Goal: Transaction & Acquisition: Purchase product/service

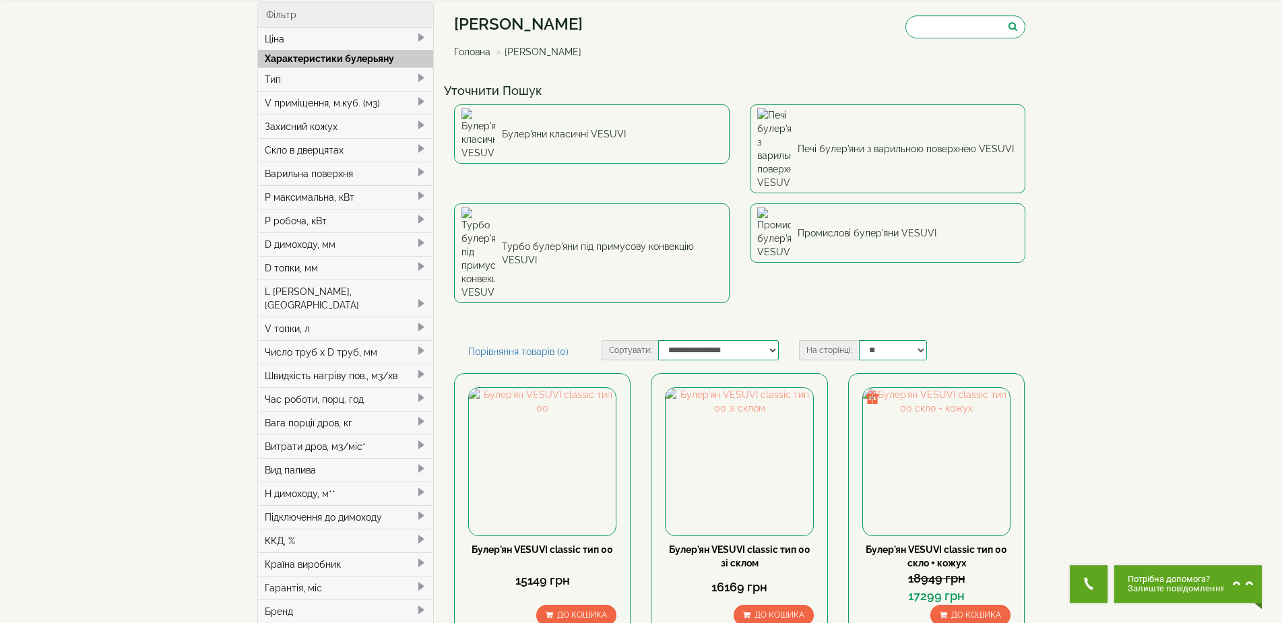
scroll to position [69, 0]
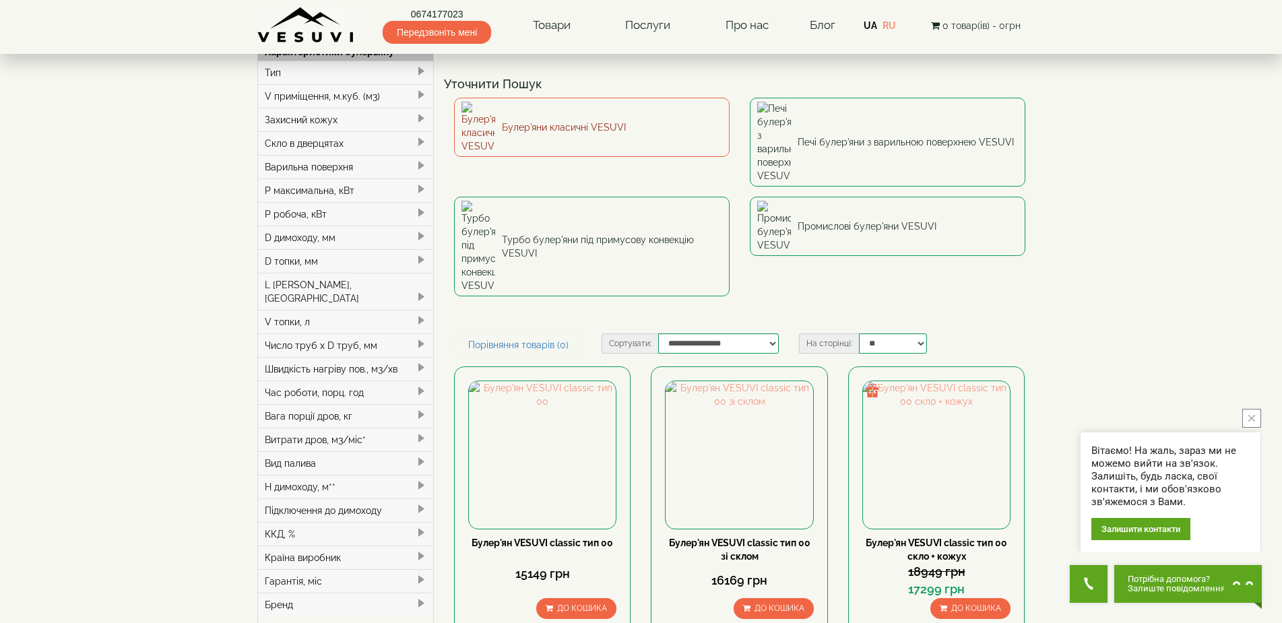
click at [555, 122] on link "Булер'яни класичні VESUVI" at bounding box center [592, 127] width 276 height 59
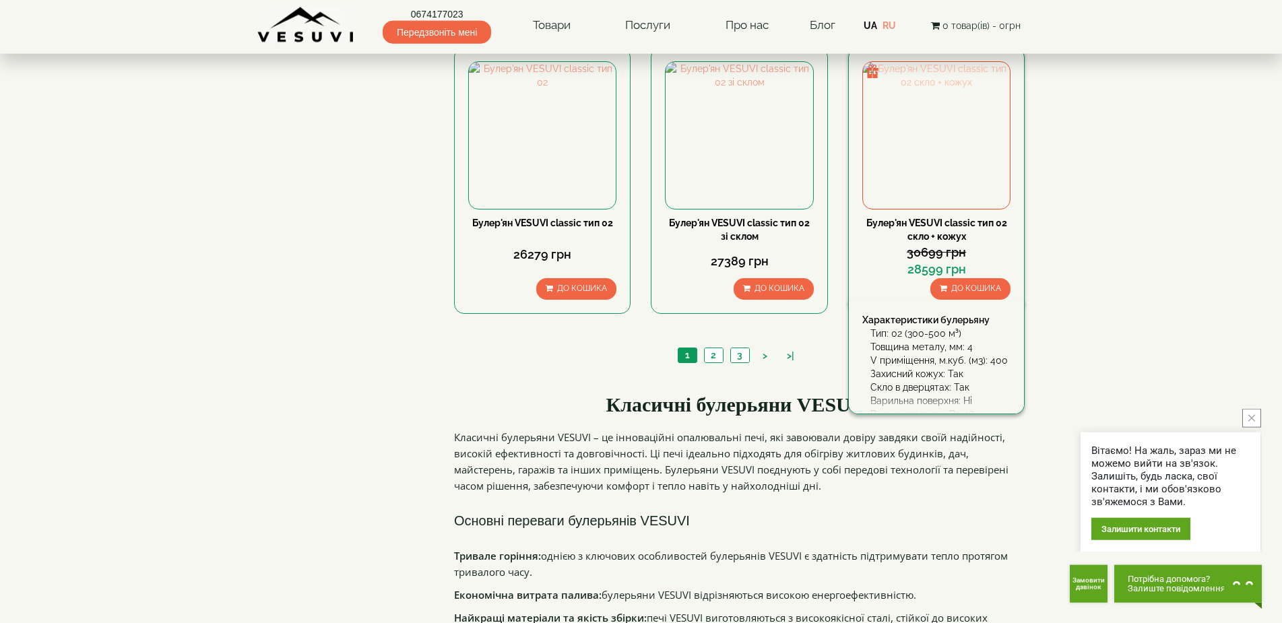
scroll to position [1306, 0]
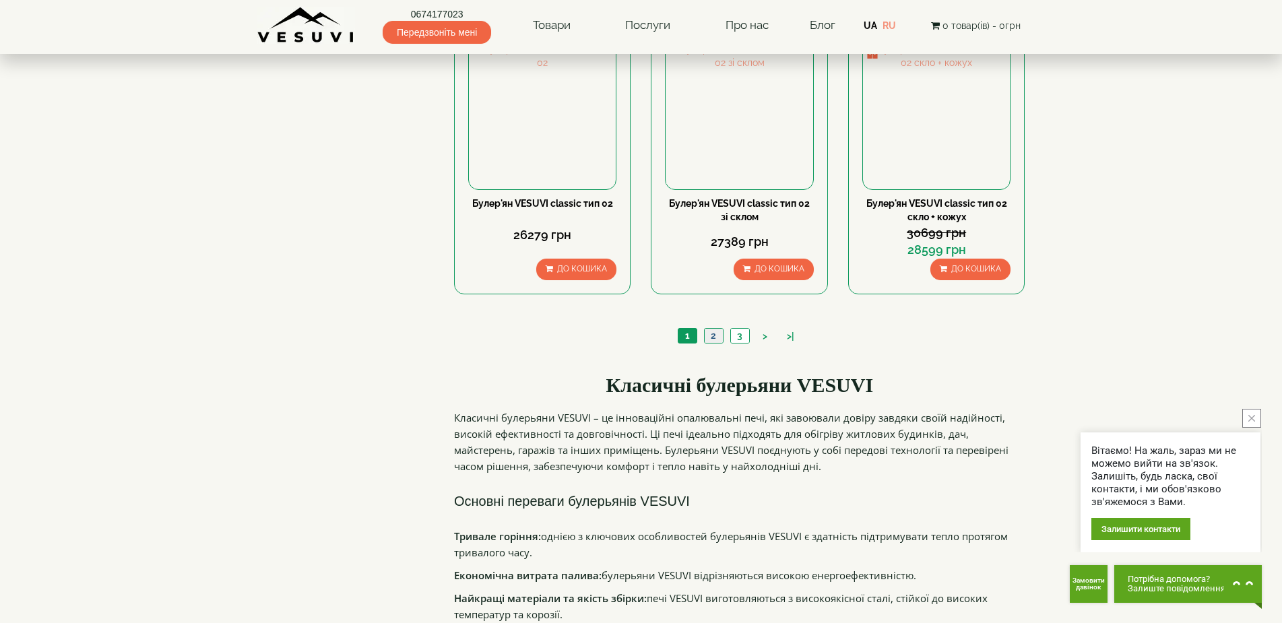
click at [714, 338] on link "2" at bounding box center [713, 336] width 19 height 14
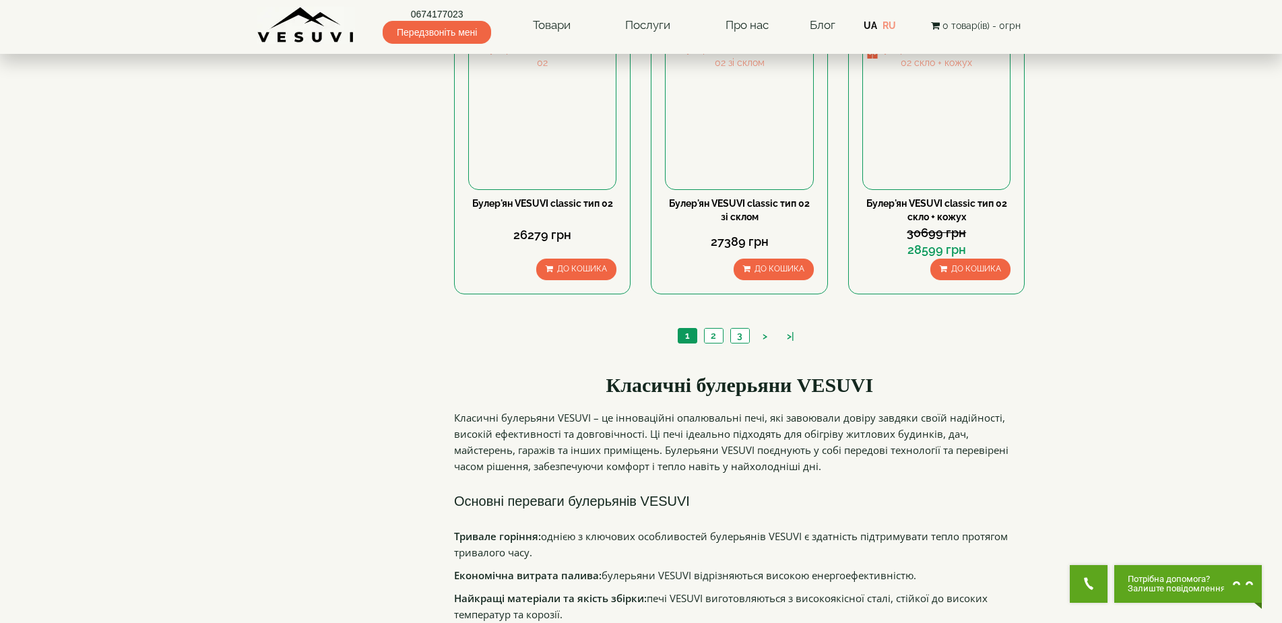
scroll to position [1306, 0]
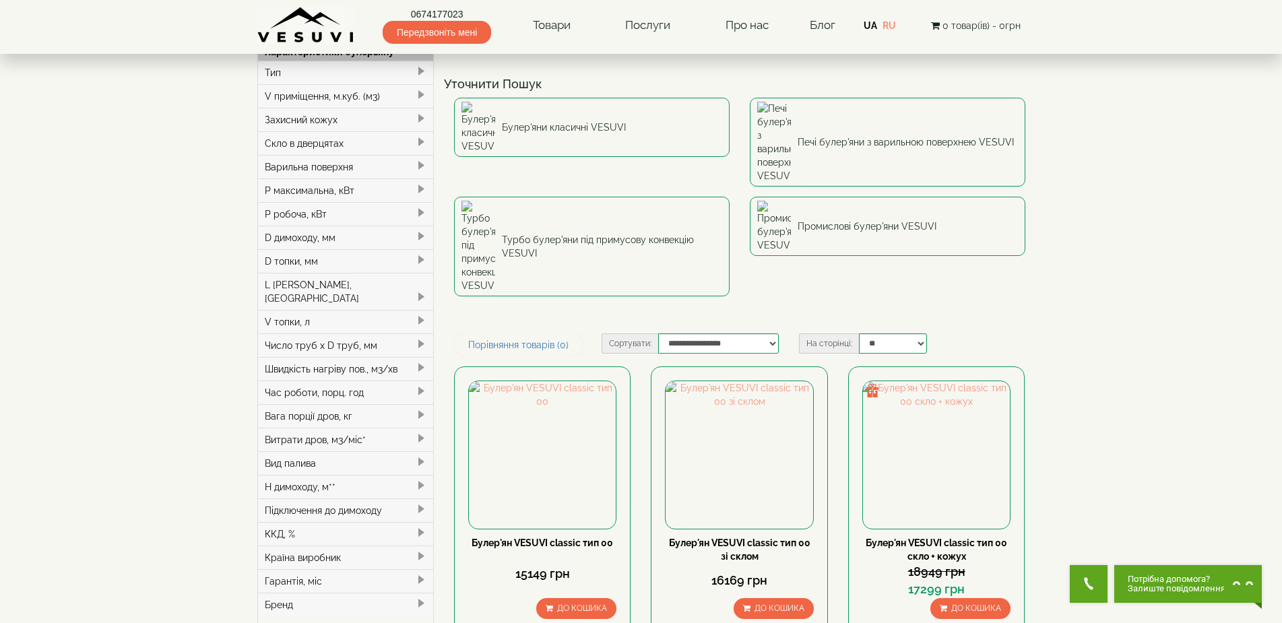
scroll to position [69, 0]
